Goal: Task Accomplishment & Management: Complete application form

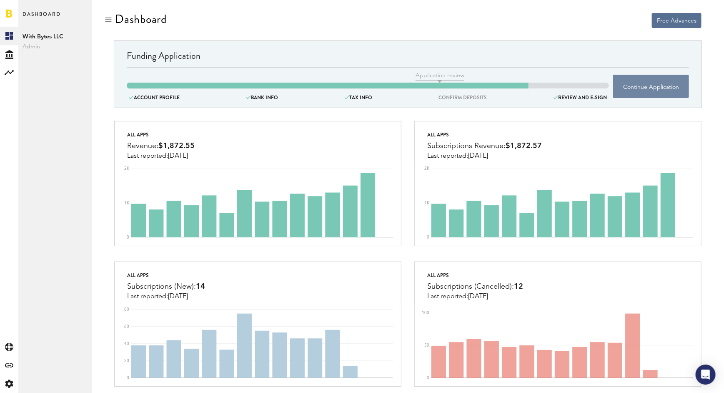
click at [632, 89] on button "Continue Application" at bounding box center [651, 86] width 76 height 23
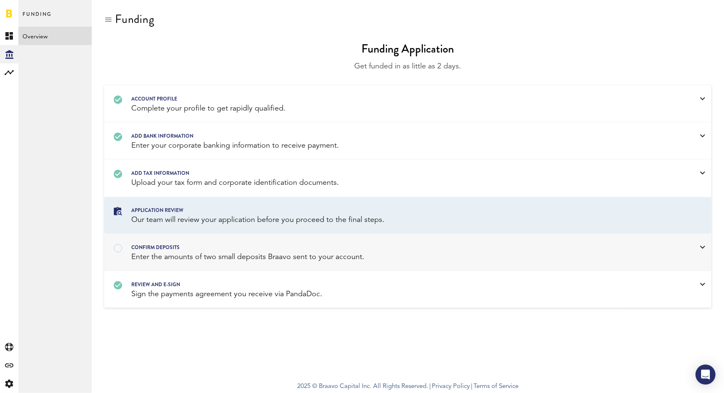
click at [294, 257] on div "Enter the amounts of two small deposits Braavo sent to your account." at bounding box center [397, 257] width 532 height 10
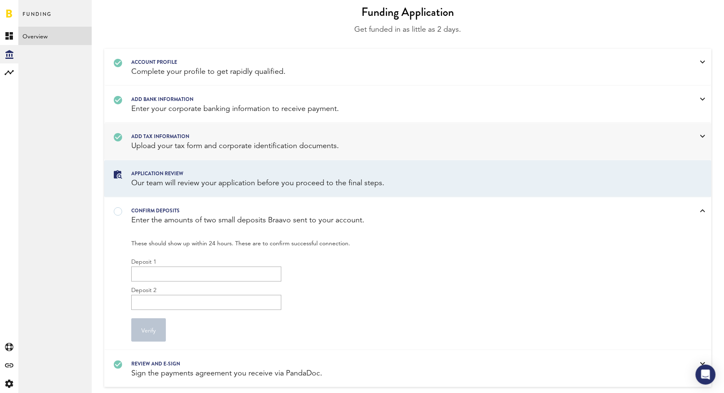
scroll to position [44, 0]
